Goal: Task Accomplishment & Management: Manage account settings

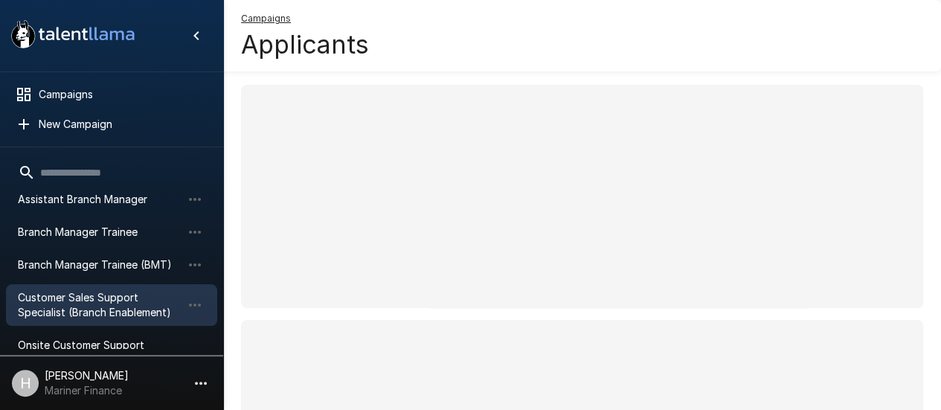
scroll to position [149, 0]
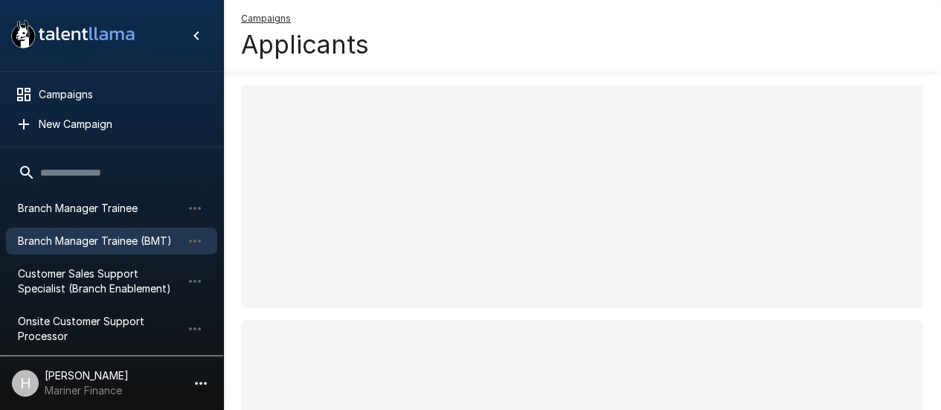
click at [110, 240] on span "Branch Manager Trainee (BMT)" at bounding box center [100, 241] width 164 height 15
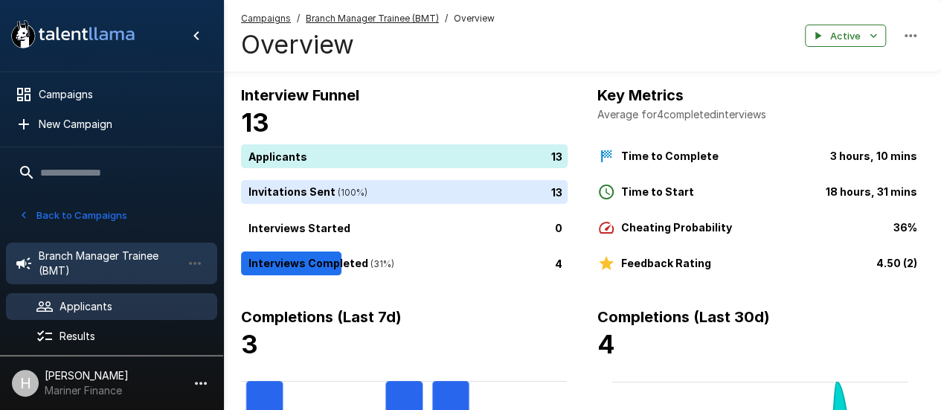
click at [144, 303] on span "Applicants" at bounding box center [133, 306] width 146 height 15
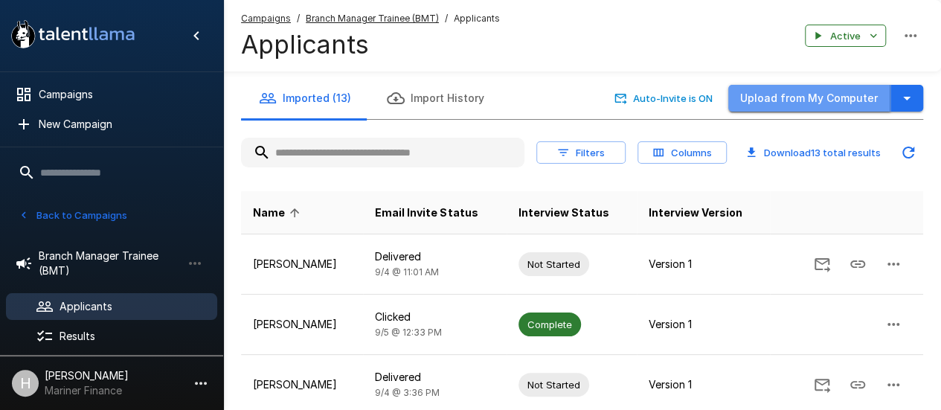
click at [815, 92] on button "Upload from My Computer" at bounding box center [809, 99] width 162 height 28
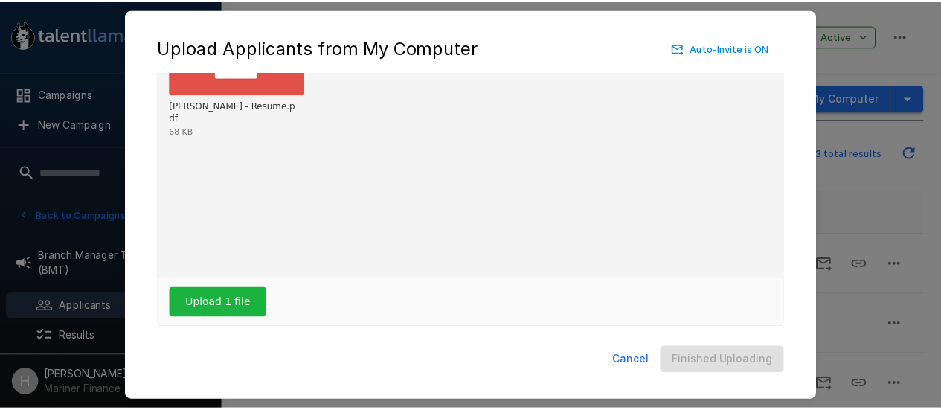
scroll to position [117, 0]
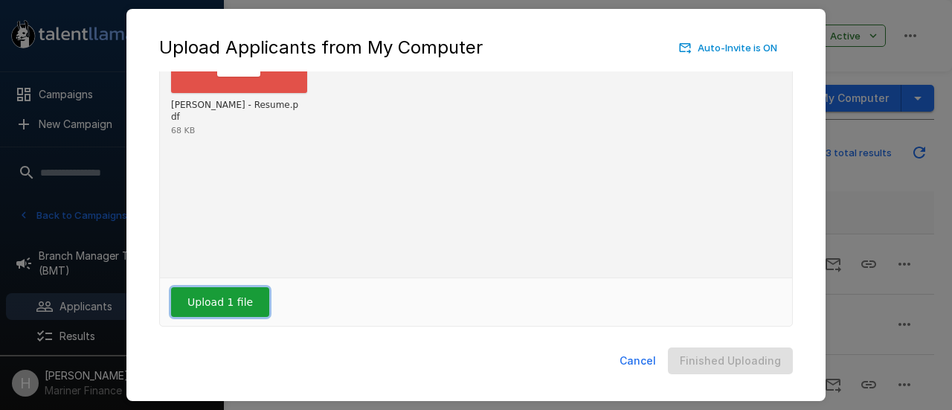
click at [241, 294] on button "Upload 1 file" at bounding box center [220, 302] width 98 height 30
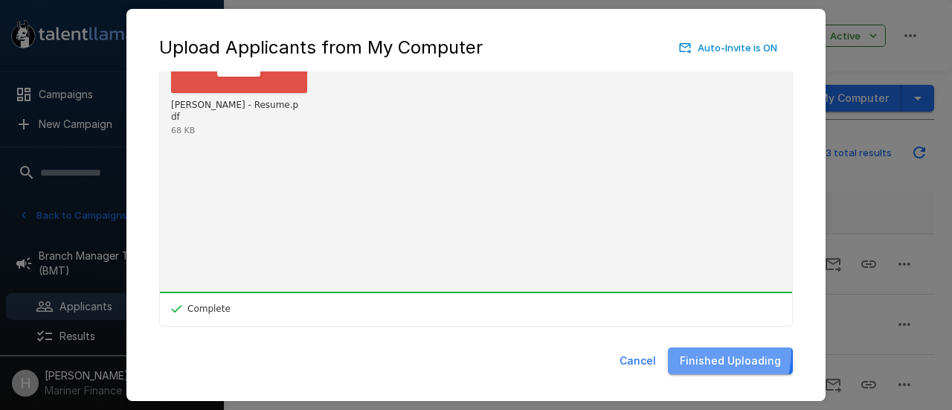
click at [718, 353] on button "Finished Uploading" at bounding box center [730, 361] width 125 height 28
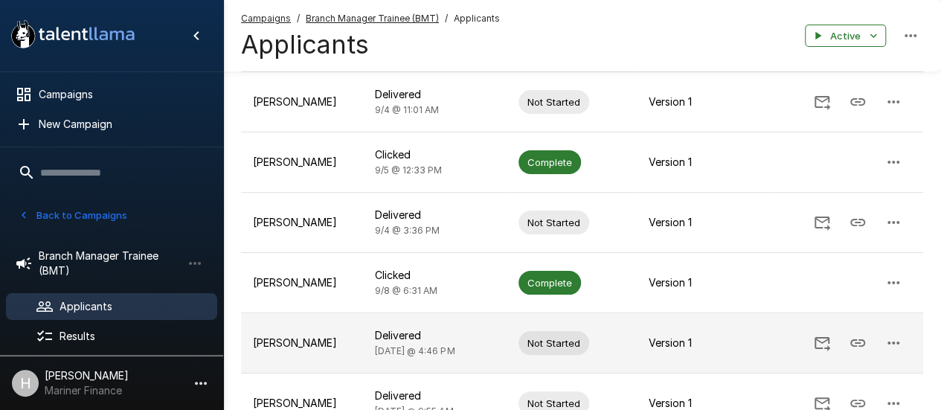
scroll to position [86, 0]
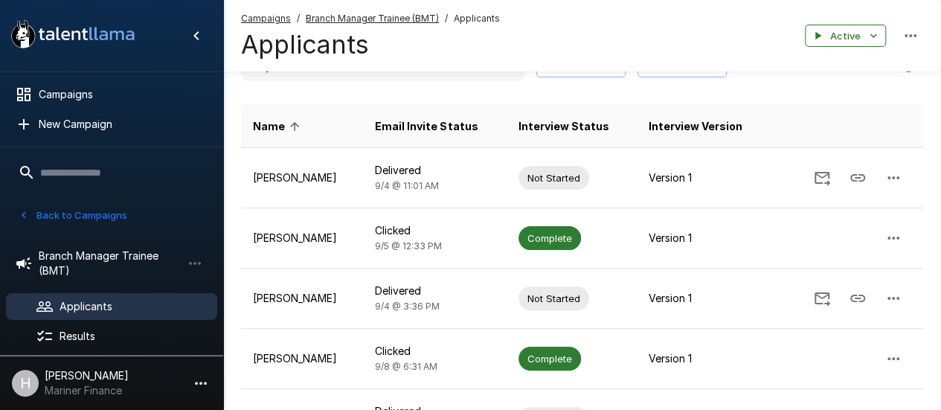
click at [294, 124] on icon at bounding box center [294, 126] width 9 height 9
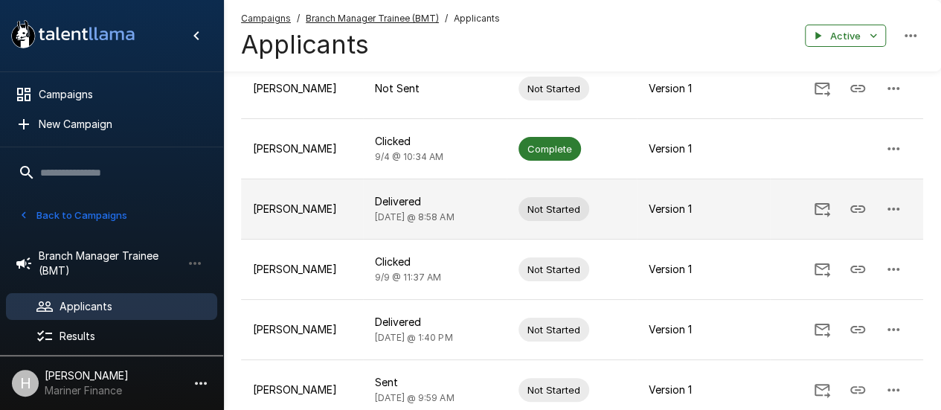
scroll to position [235, 0]
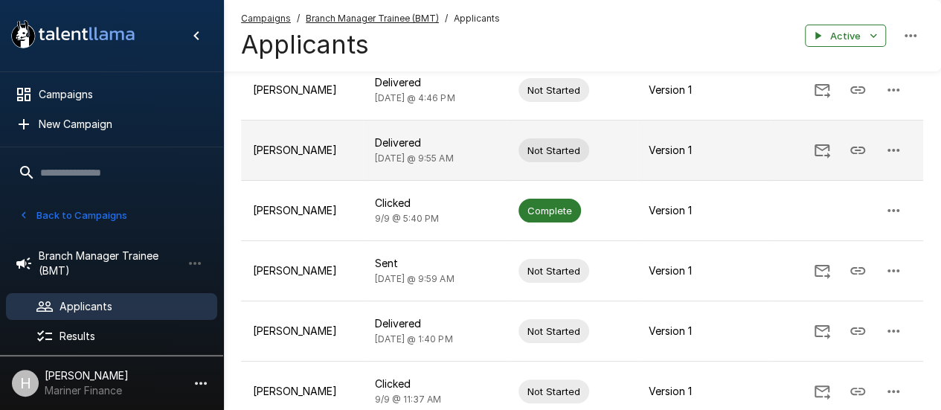
scroll to position [446, 0]
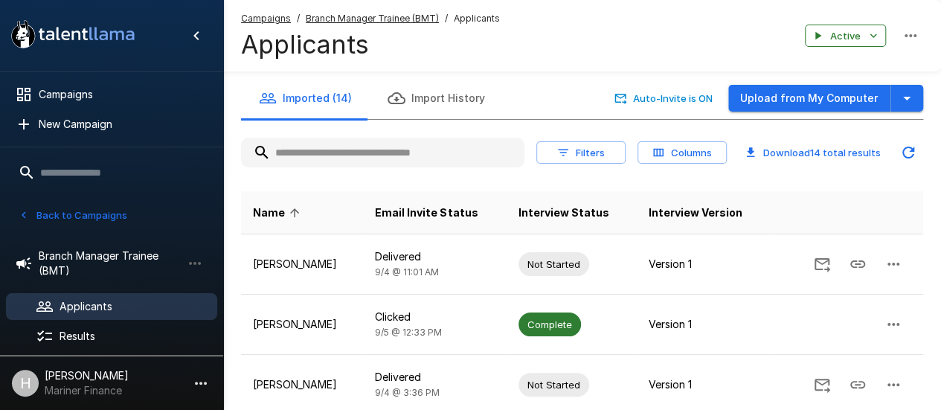
click at [278, 210] on span "Name" at bounding box center [278, 213] width 51 height 18
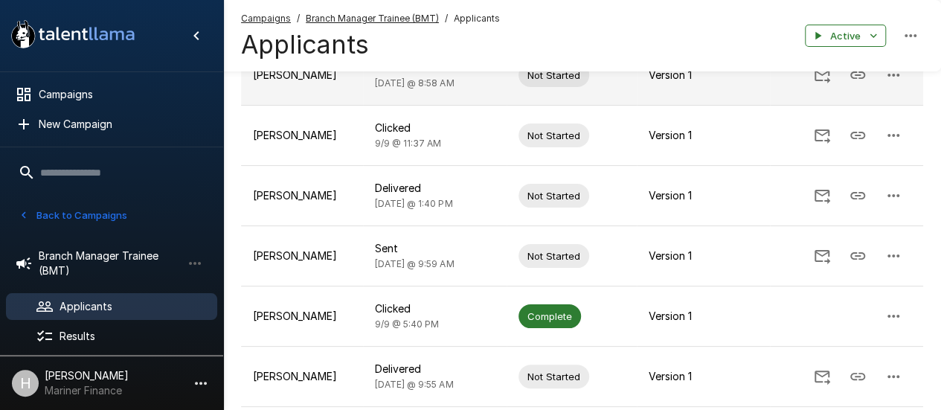
scroll to position [372, 0]
